Goal: Task Accomplishment & Management: Use online tool/utility

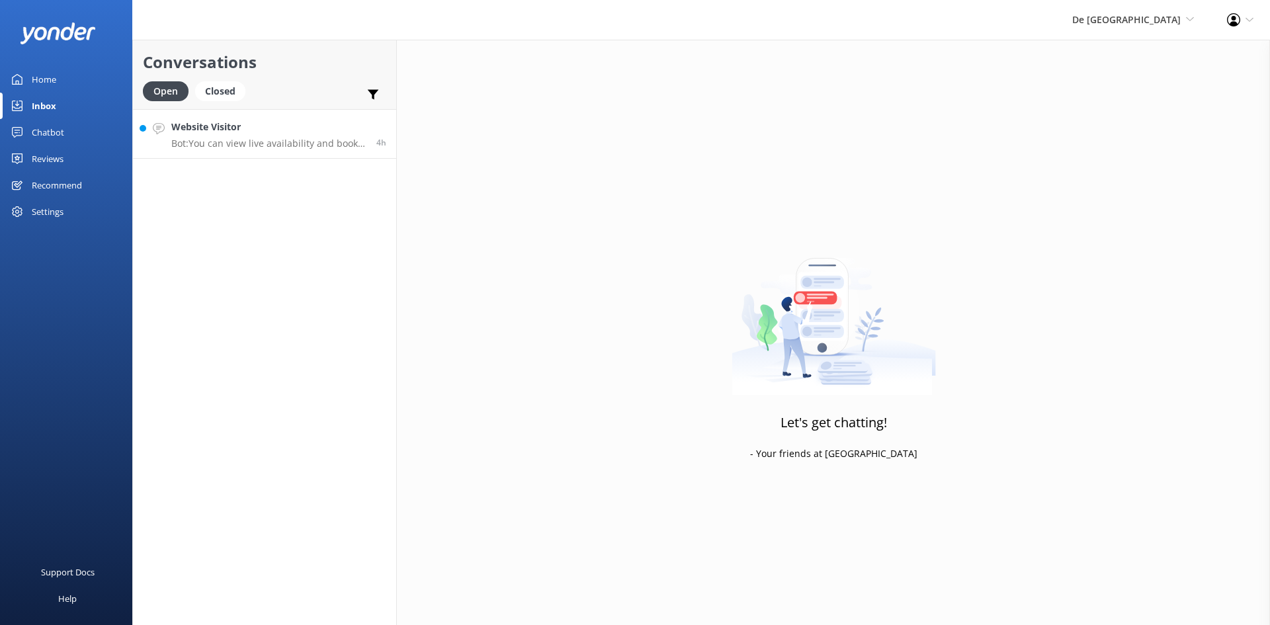
click at [255, 140] on p "Bot: You can view live availability and book your De Palm Island tickets and si…" at bounding box center [268, 144] width 195 height 12
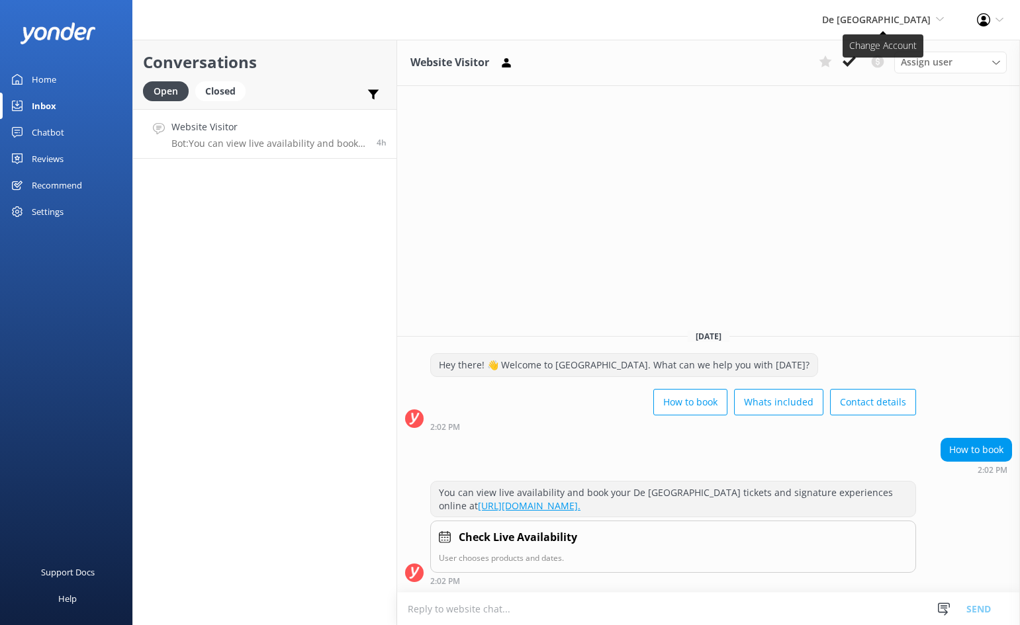
click at [891, 17] on span "De [GEOGRAPHIC_DATA]" at bounding box center [876, 19] width 109 height 13
click at [888, 88] on link "Aruba's Activities Expert" at bounding box center [894, 89] width 132 height 32
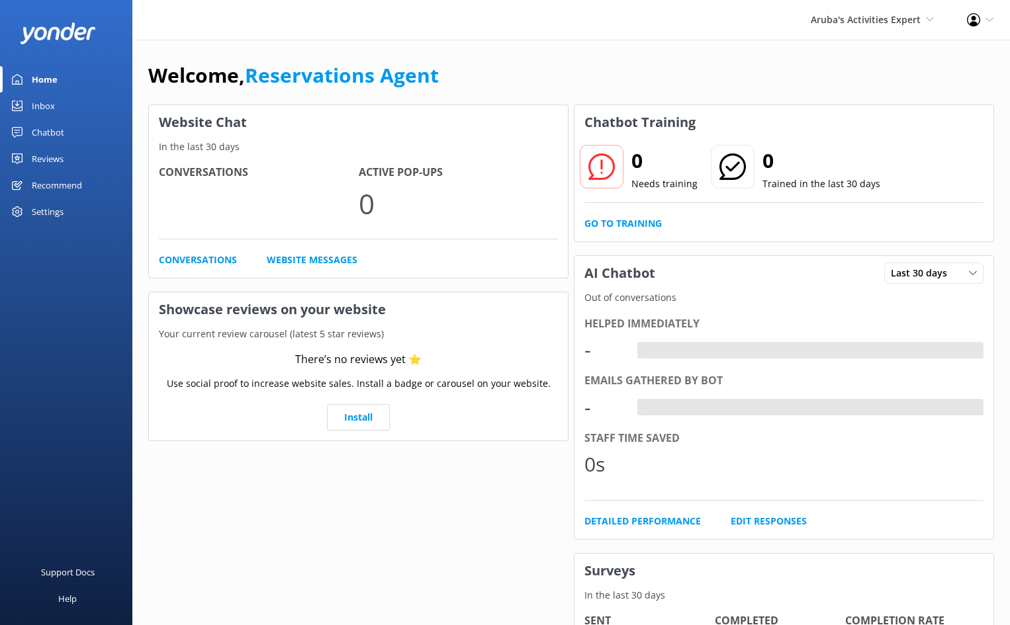
click at [42, 103] on div "Inbox" at bounding box center [43, 106] width 23 height 26
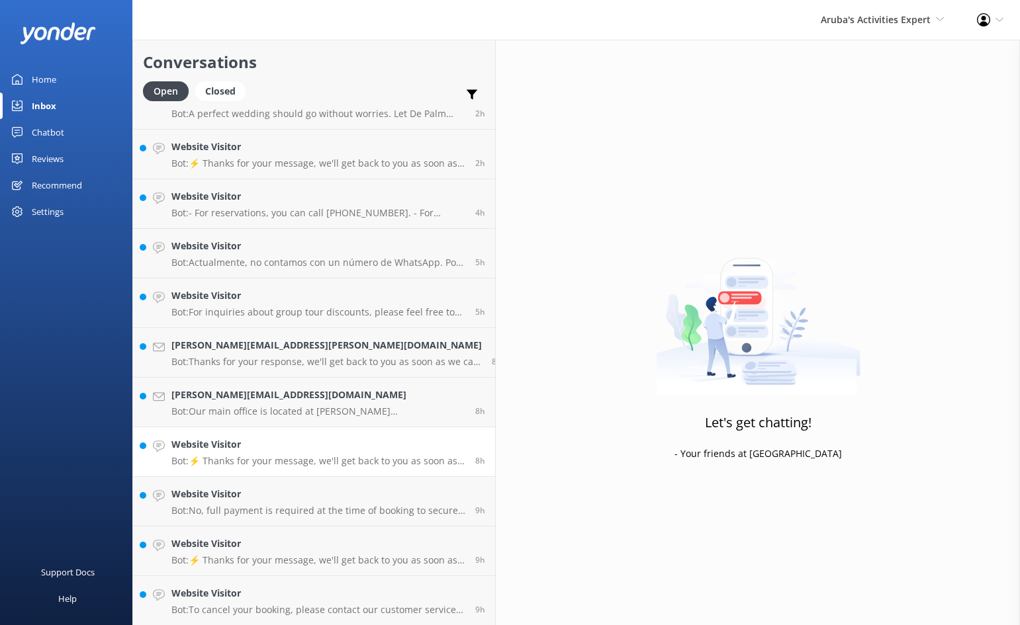
scroll to position [79, 0]
